Goal: Task Accomplishment & Management: Manage account settings

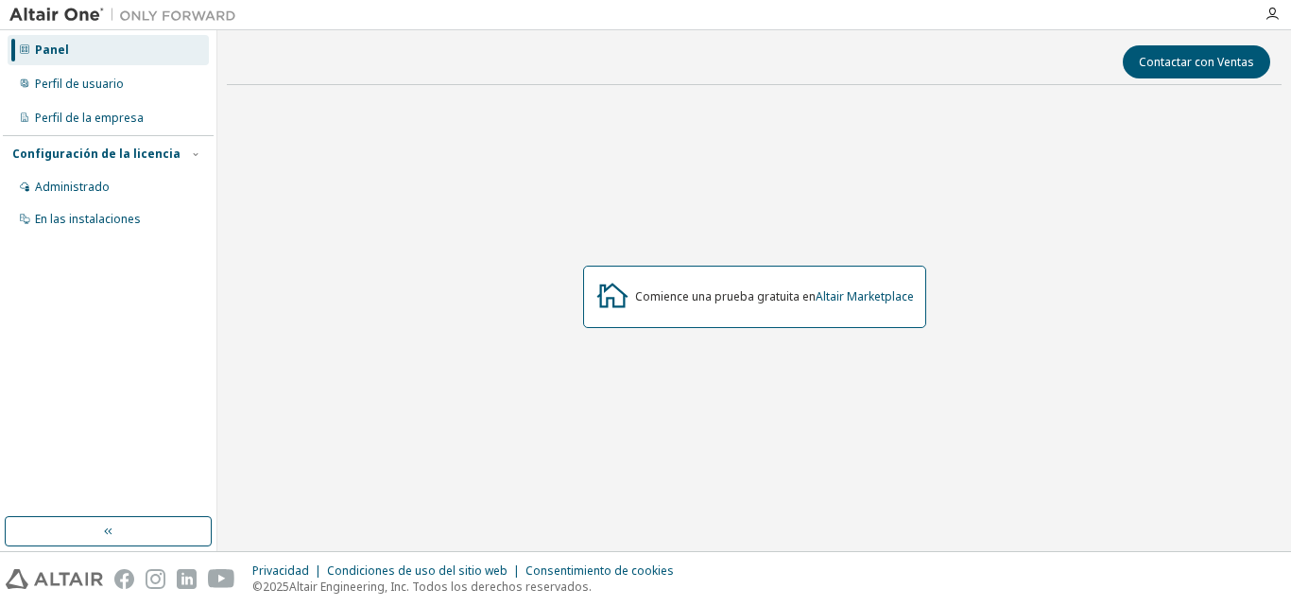
click at [97, 50] on div "Panel" at bounding box center [108, 50] width 201 height 30
click at [97, 76] on font "Perfil de usuario" at bounding box center [79, 84] width 89 height 16
